Goal: Task Accomplishment & Management: Use online tool/utility

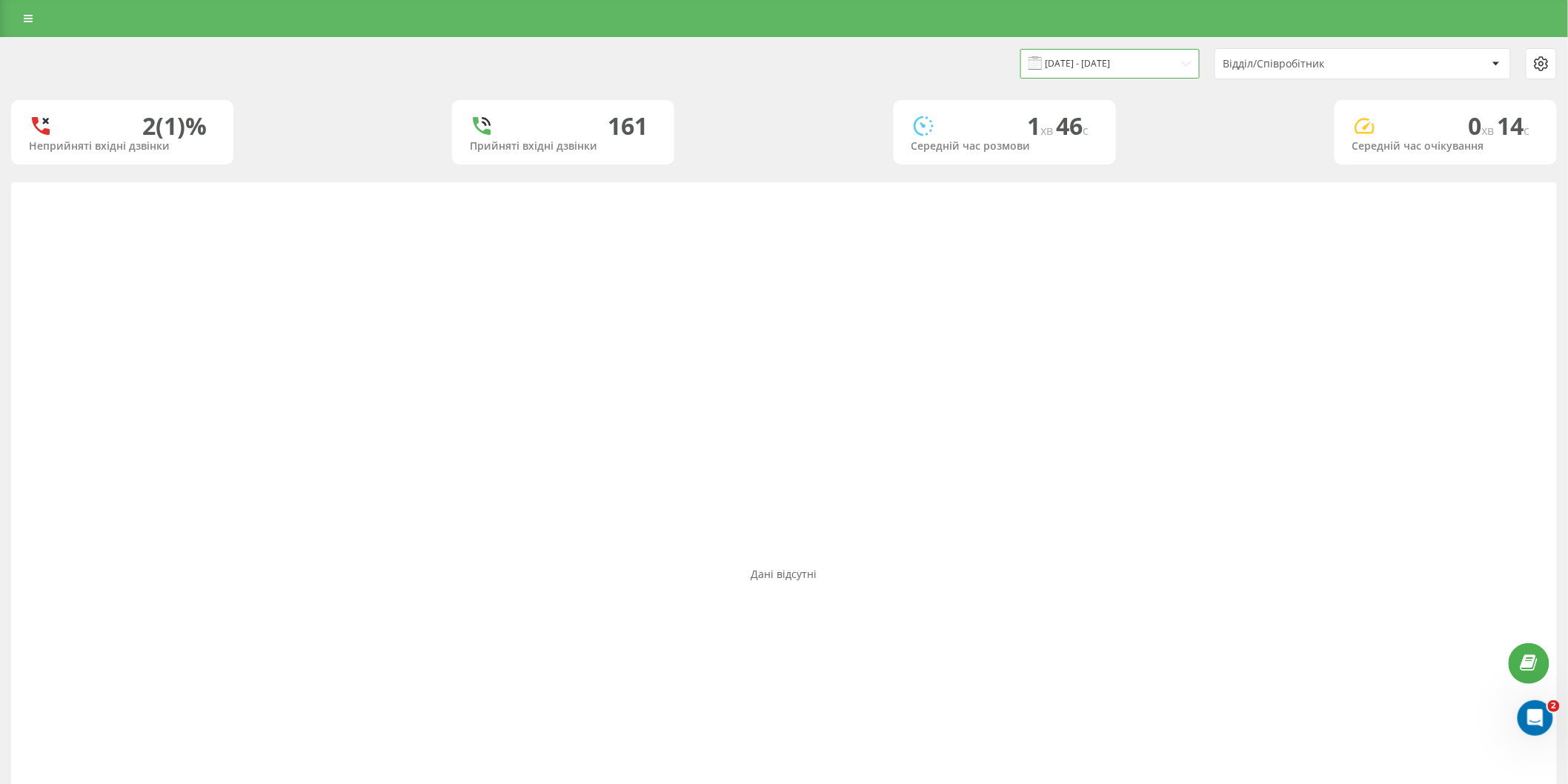
click at [1142, 57] on input "[DATE] - [DATE]" at bounding box center [1110, 63] width 180 height 29
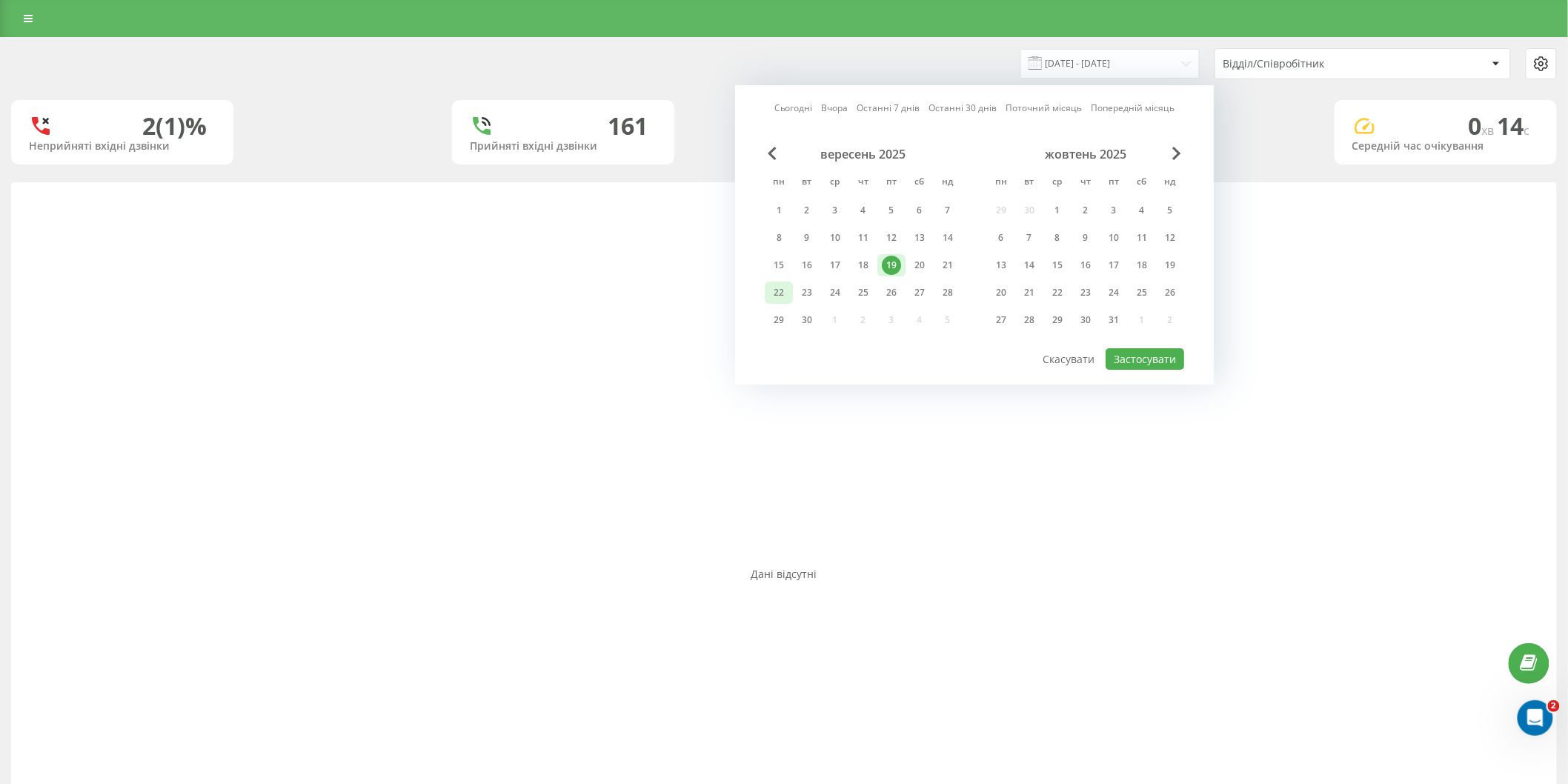
click at [787, 289] on div "22" at bounding box center [778, 292] width 19 height 19
click at [1125, 353] on button "Застосувати" at bounding box center [1145, 359] width 78 height 22
type input "[DATE] - [DATE]"
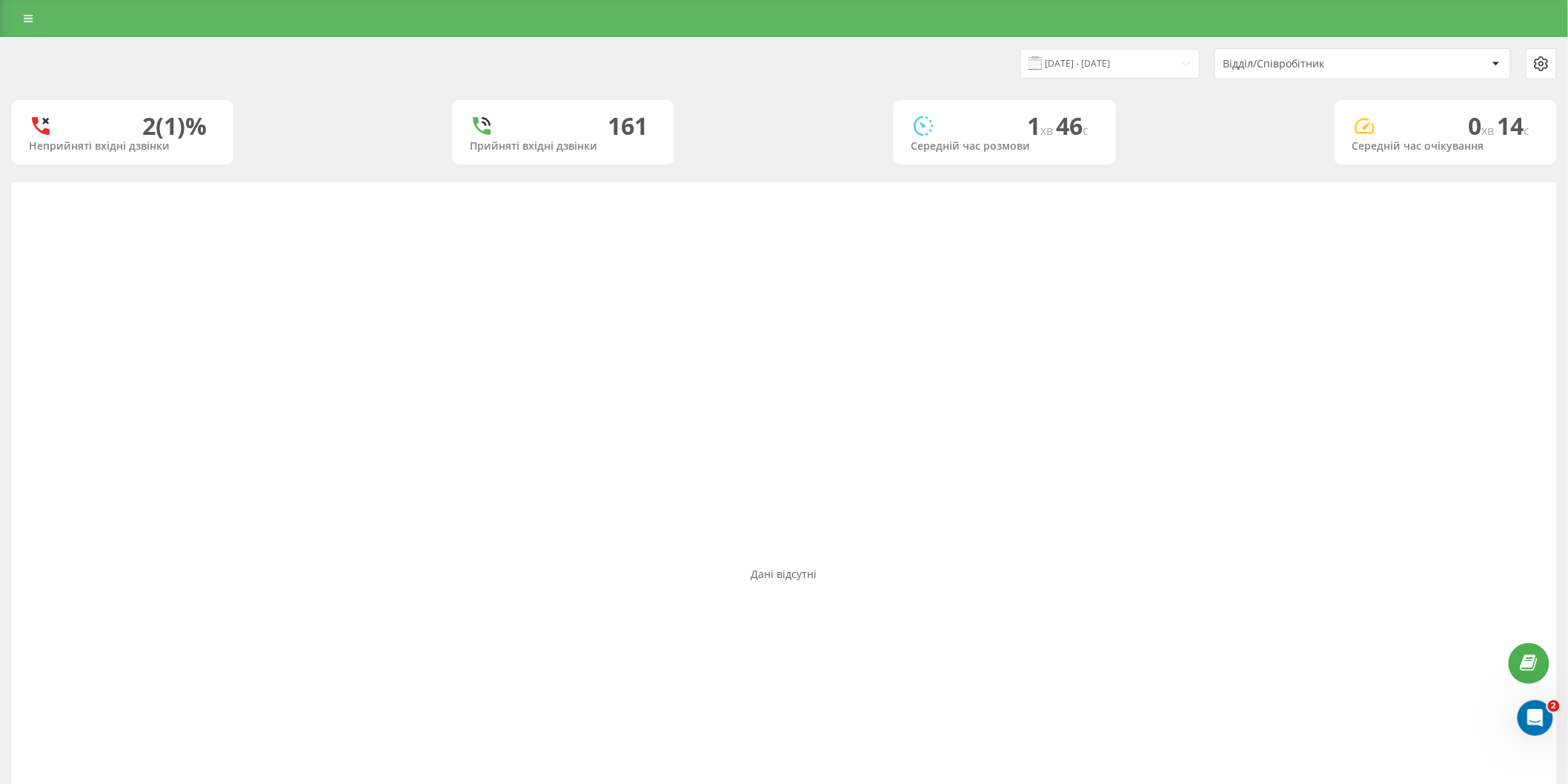
click at [1265, 65] on div "Відділ/Співробітник" at bounding box center [1311, 64] width 177 height 12
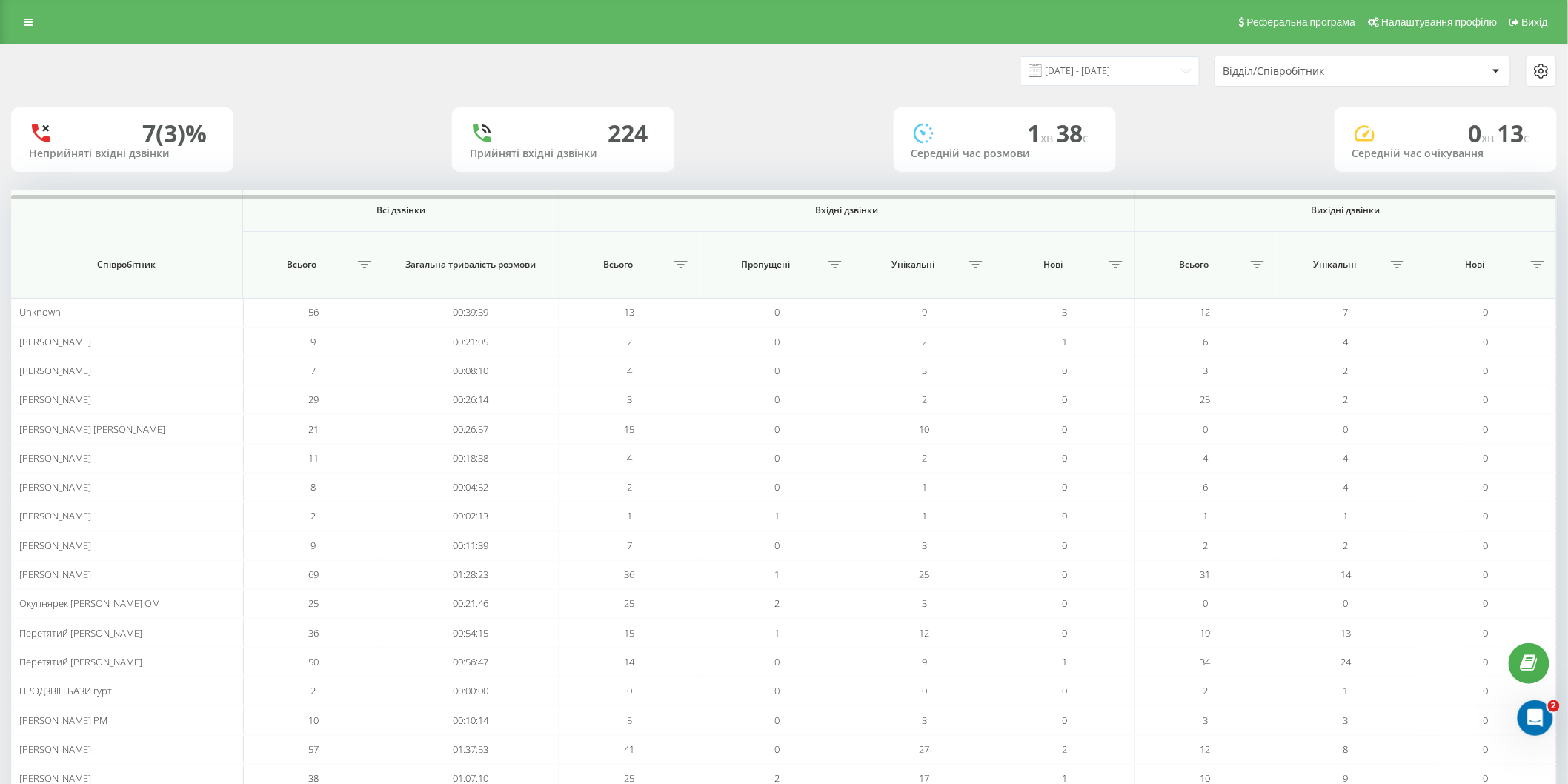
click at [1275, 72] on div "Відділ/Співробітник" at bounding box center [1311, 71] width 177 height 12
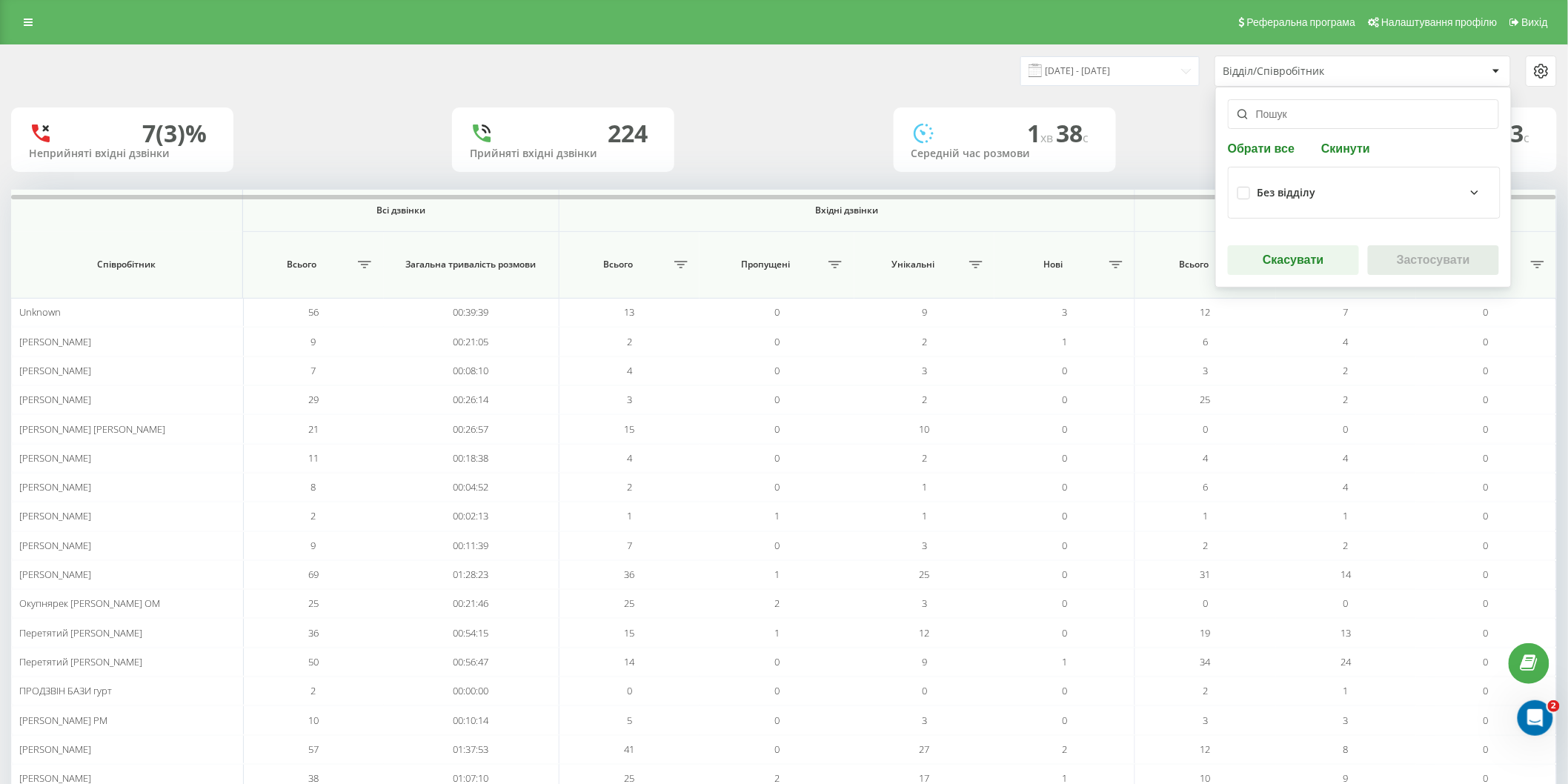
click at [1332, 148] on button "Скинути" at bounding box center [1346, 147] width 58 height 14
click at [1294, 188] on div "Без відділу" at bounding box center [1286, 193] width 58 height 12
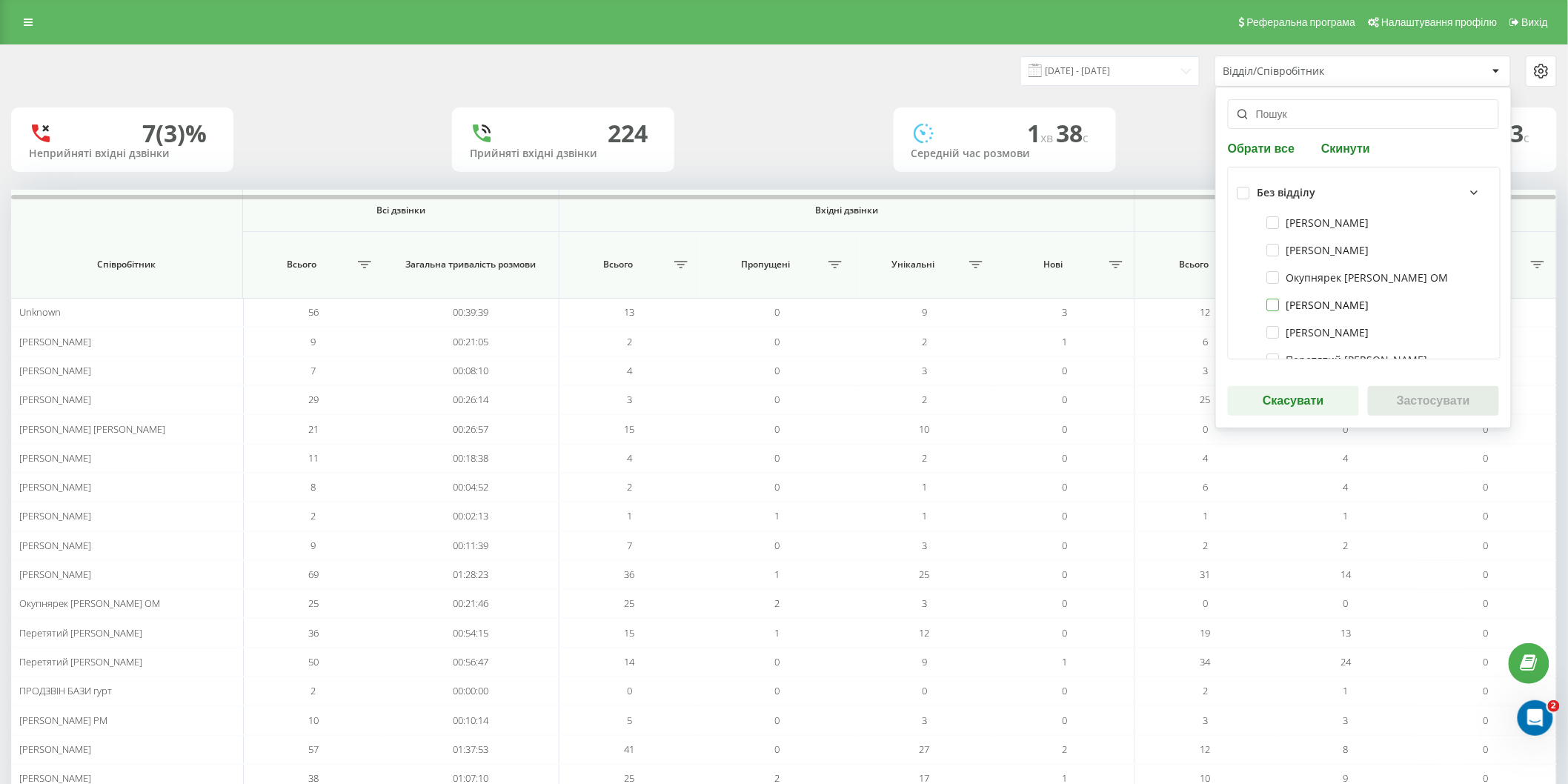
click at [1271, 306] on label "Сабодаш Артемій МП" at bounding box center [1318, 304] width 102 height 12
checkbox input "true"
click at [1276, 328] on label "Старчук Ірина МП" at bounding box center [1318, 332] width 102 height 12
checkbox input "true"
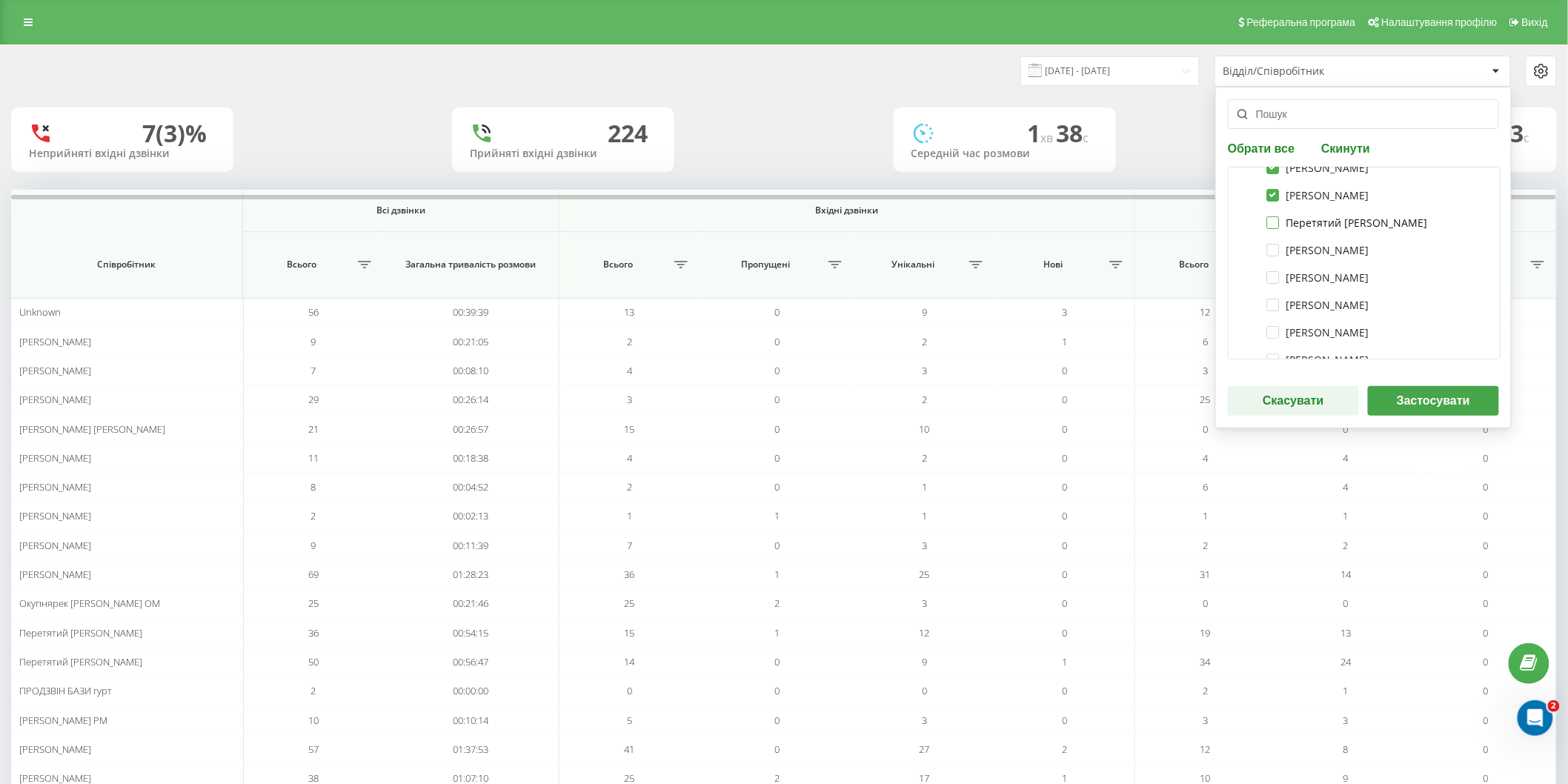
click at [1271, 223] on label "Перетятий Сергій МП" at bounding box center [1347, 222] width 160 height 12
checkbox input "true"
click at [1275, 199] on label "Локоть Олена МП" at bounding box center [1318, 199] width 102 height 12
checkbox input "true"
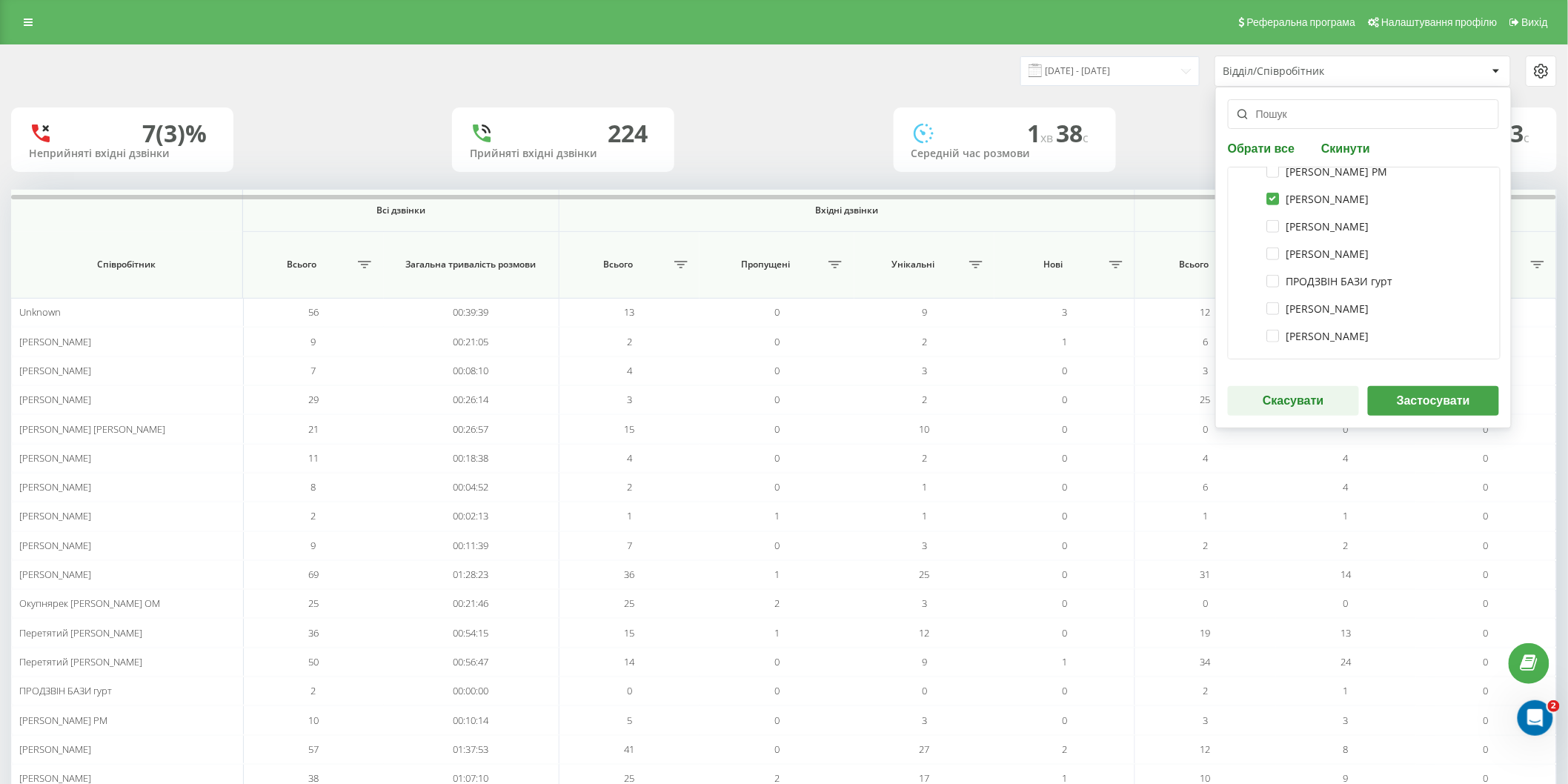
click at [1411, 392] on button "Застосувати" at bounding box center [1433, 401] width 131 height 30
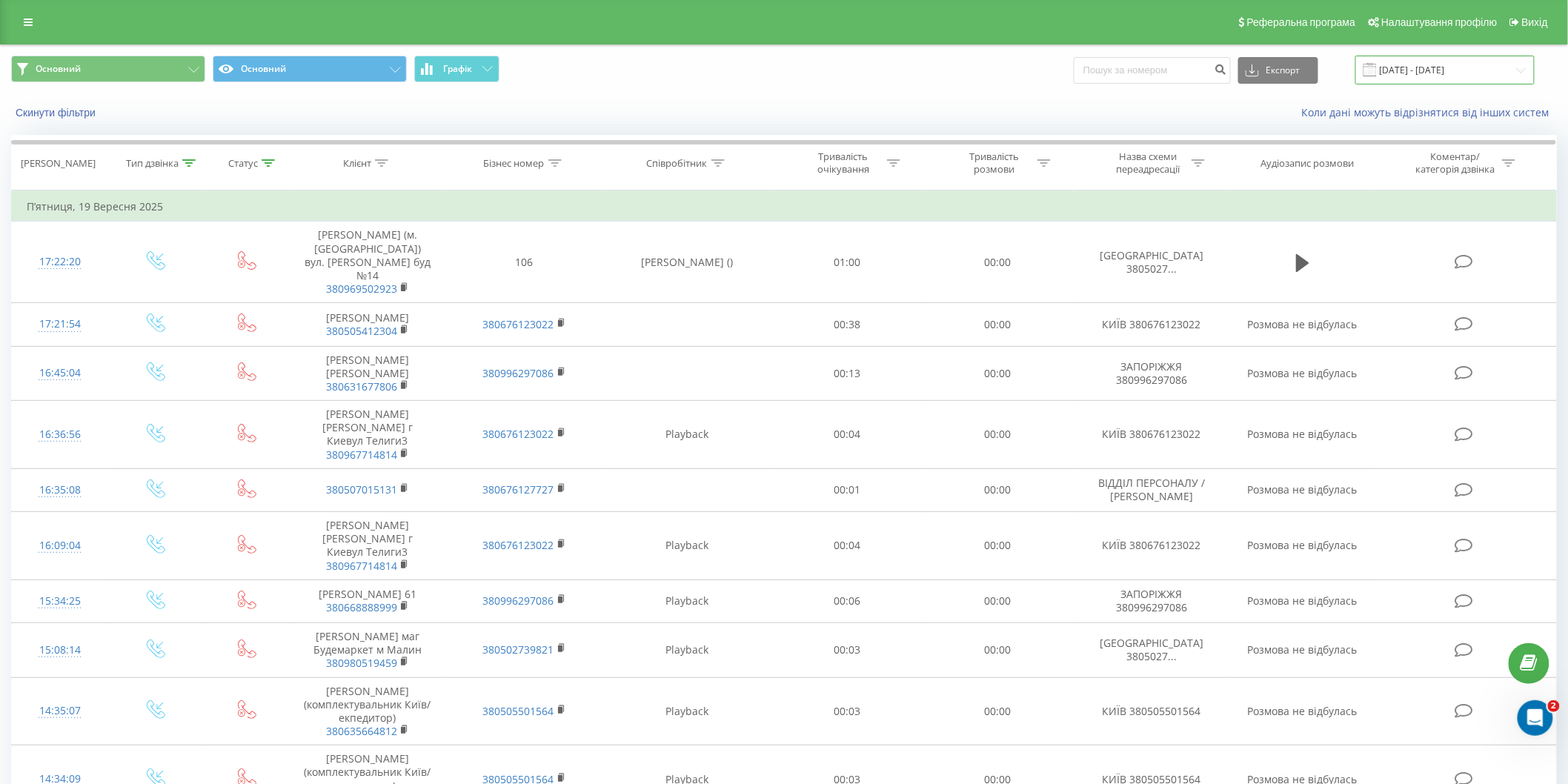
click at [1391, 65] on input "[DATE] - [DATE]" at bounding box center [1445, 70] width 180 height 29
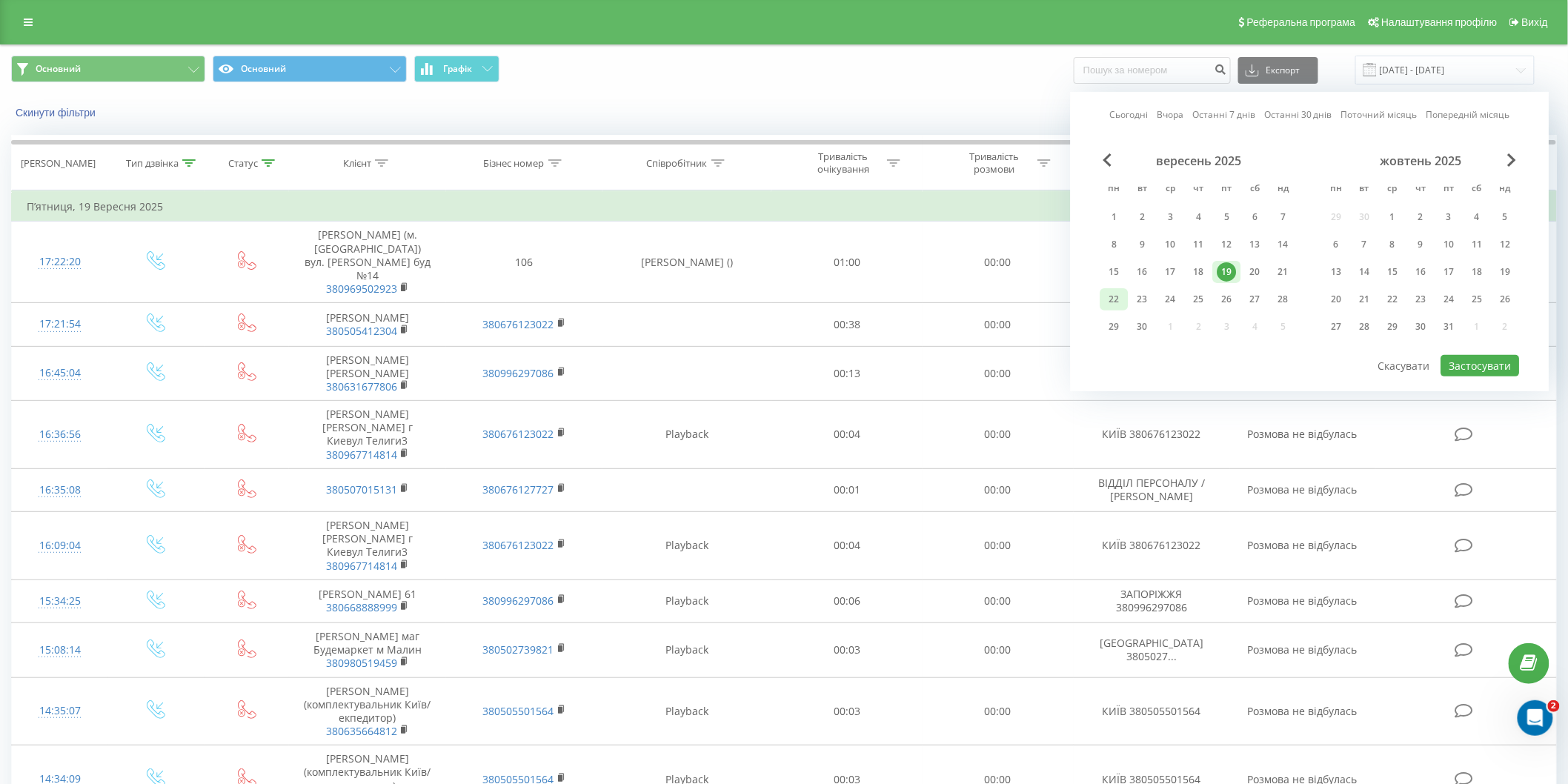
click at [1119, 301] on div "22" at bounding box center [1114, 298] width 19 height 19
click at [1477, 363] on button "Застосувати" at bounding box center [1480, 366] width 78 height 22
type input "[DATE] - [DATE]"
